Goal: Transaction & Acquisition: Download file/media

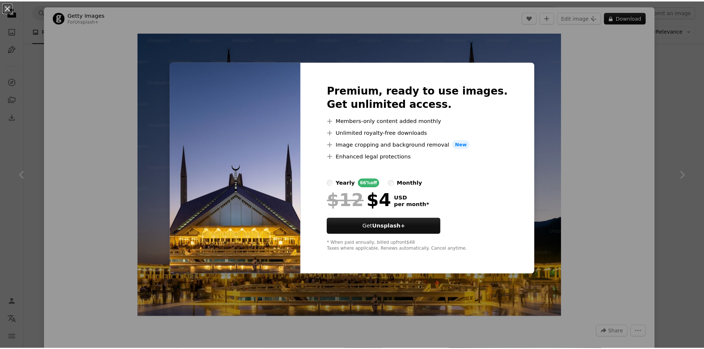
scroll to position [210, 0]
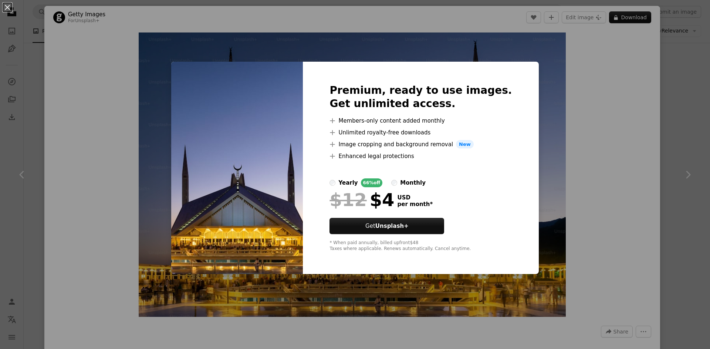
click at [537, 151] on div "An X shape Premium, ready to use images. Get unlimited access. A plus sign Memb…" at bounding box center [355, 174] width 710 height 349
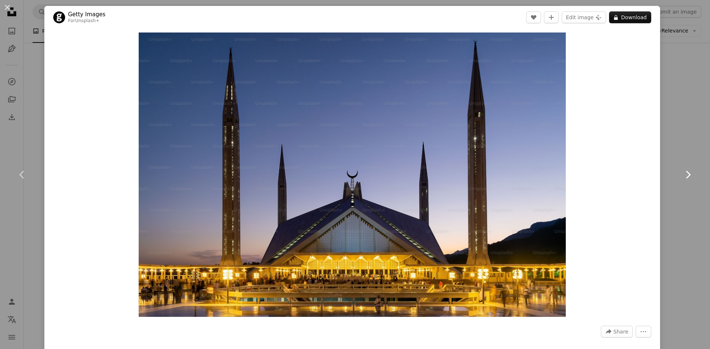
click at [682, 173] on icon "Chevron right" at bounding box center [688, 175] width 12 height 12
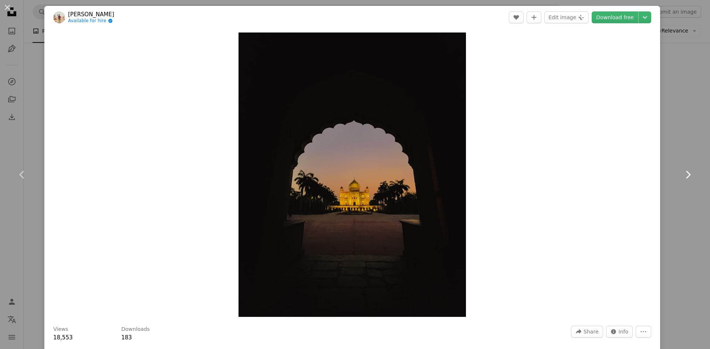
click at [682, 176] on icon "Chevron right" at bounding box center [688, 175] width 12 height 12
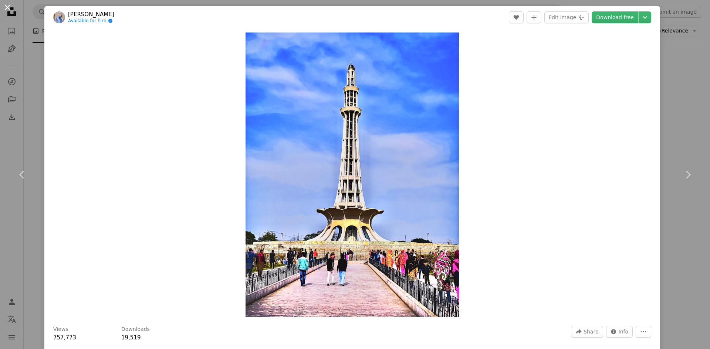
click at [10, 9] on button "An X shape" at bounding box center [7, 7] width 9 height 9
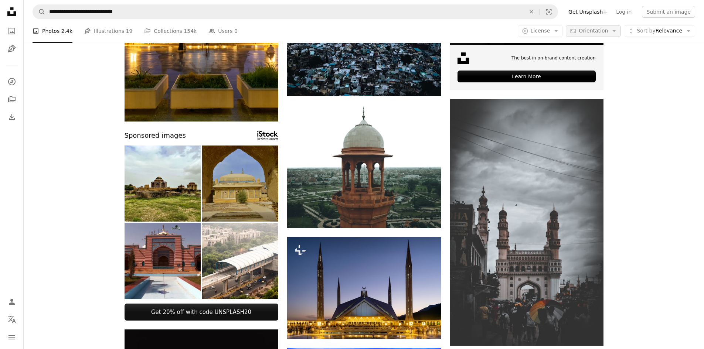
click at [592, 30] on span "Orientation" at bounding box center [593, 31] width 29 height 6
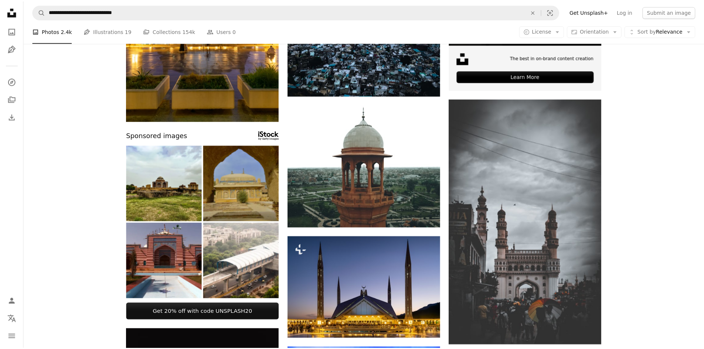
scroll to position [210, 0]
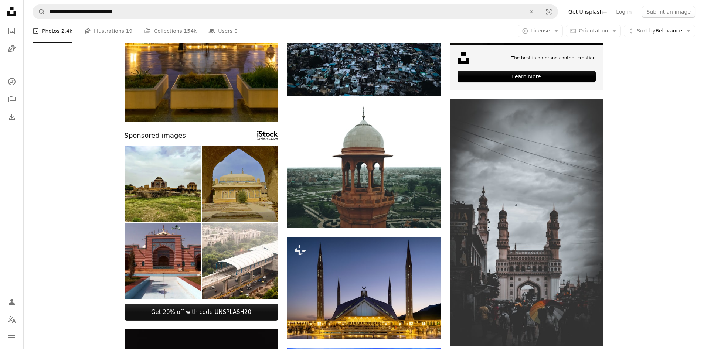
click at [557, 30] on button "A copyright icon © License Arrow down" at bounding box center [540, 31] width 45 height 12
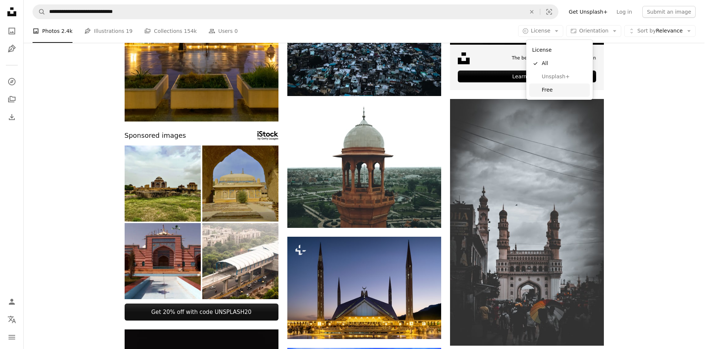
click at [562, 88] on span "Free" at bounding box center [564, 90] width 45 height 7
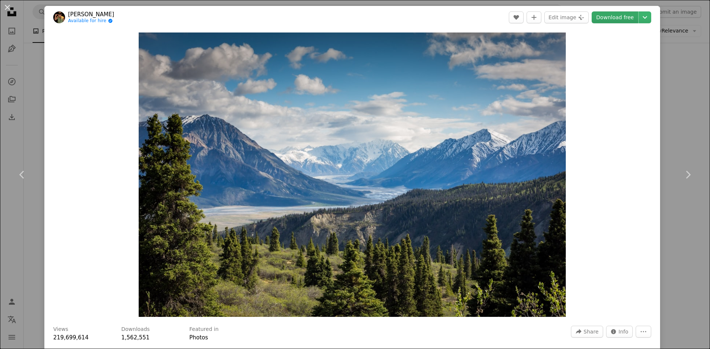
click at [598, 14] on link "Download free" at bounding box center [615, 17] width 47 height 12
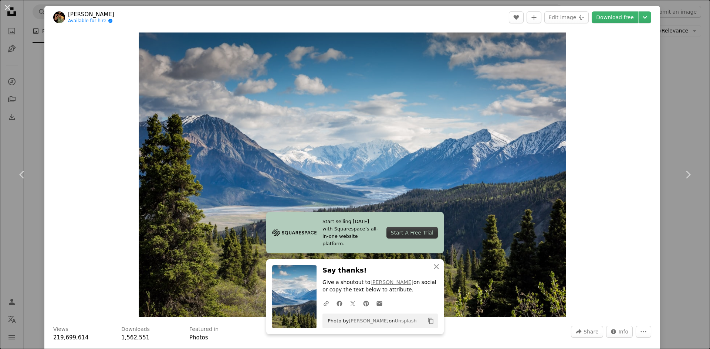
click at [410, 235] on div "Start A Free Trial" at bounding box center [411, 233] width 51 height 12
